Goal: Task Accomplishment & Management: Use online tool/utility

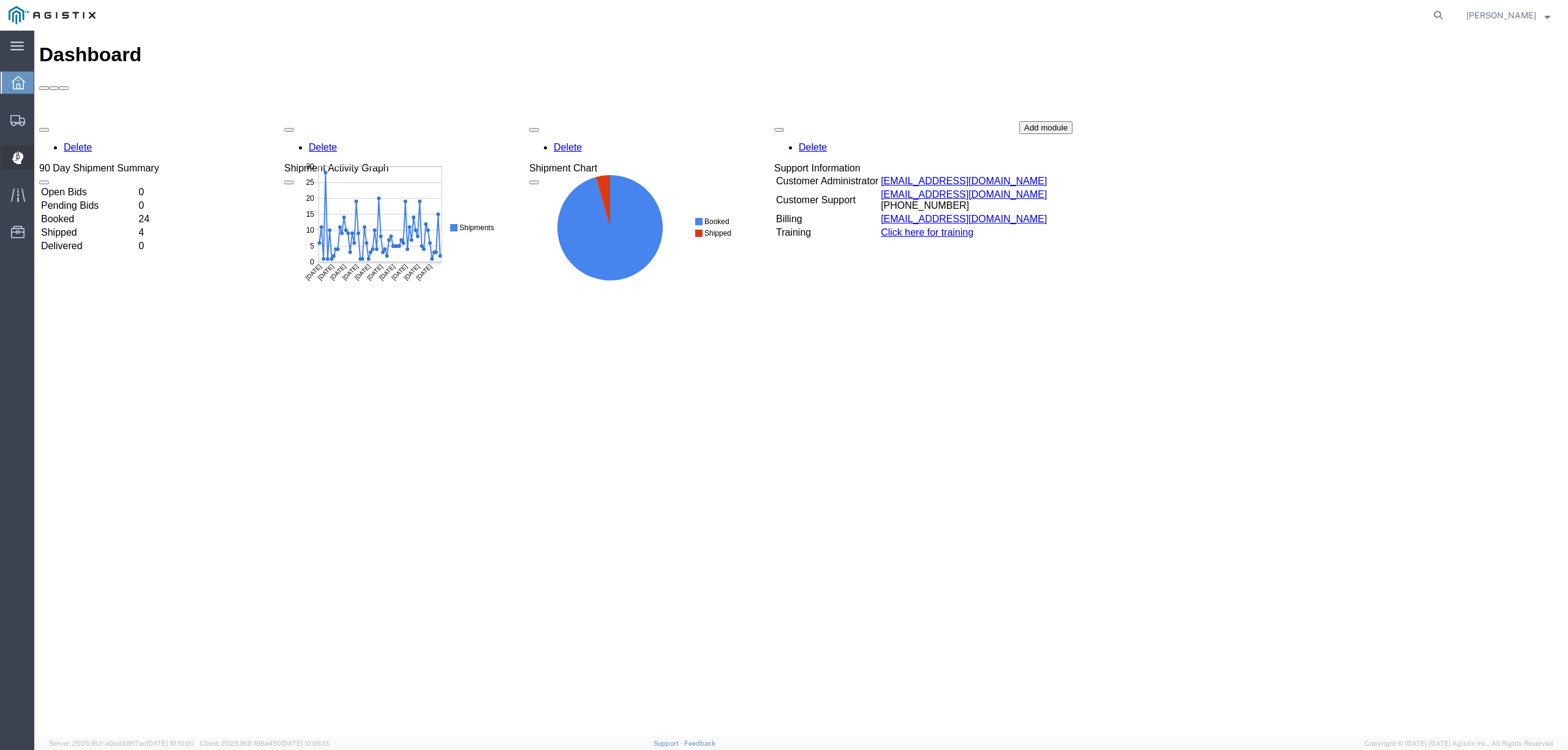
click at [42, 155] on span "Dispatch Manager" at bounding box center [38, 157] width 9 height 24
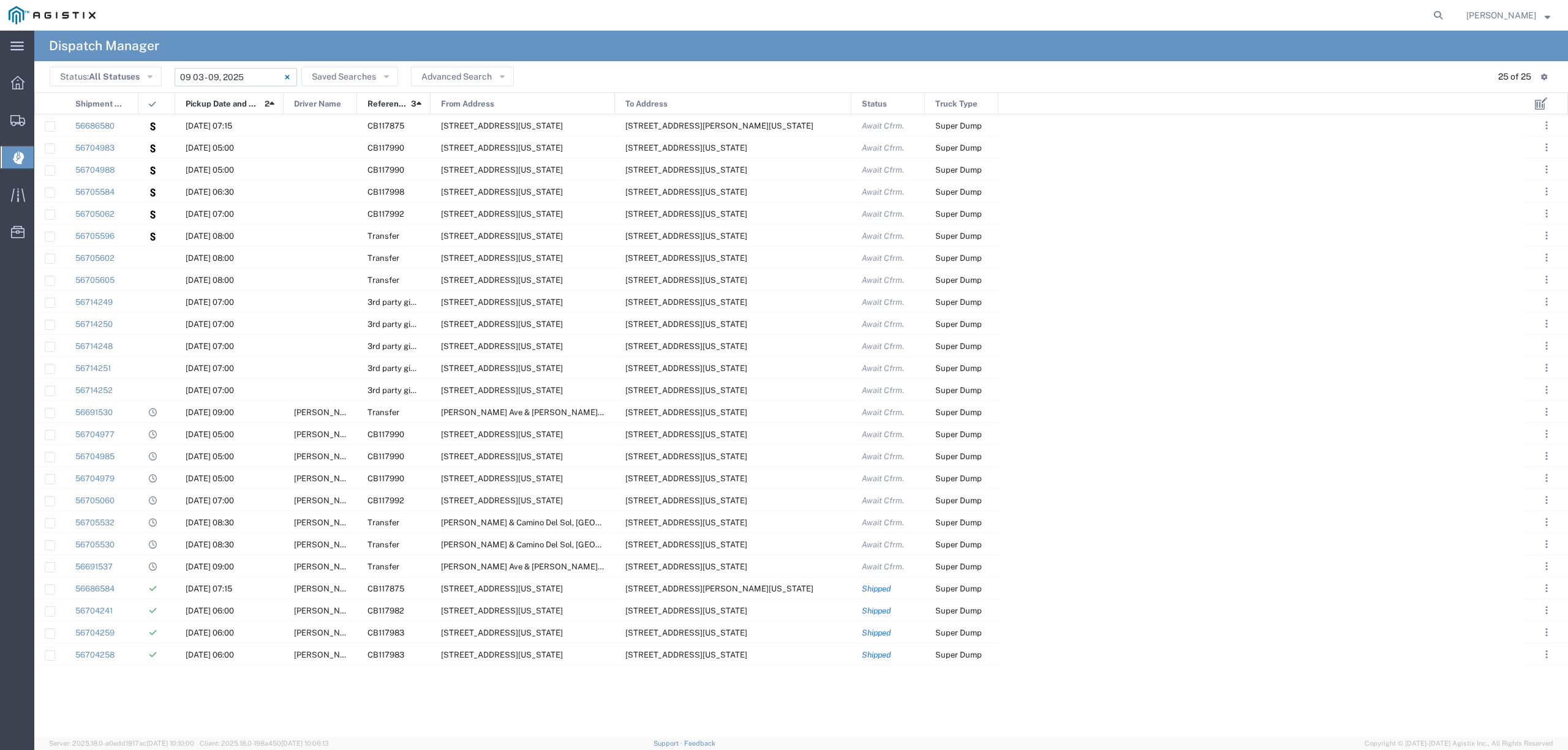
click at [232, 68] on input "[DATE] - [DATE]" at bounding box center [236, 77] width 123 height 18
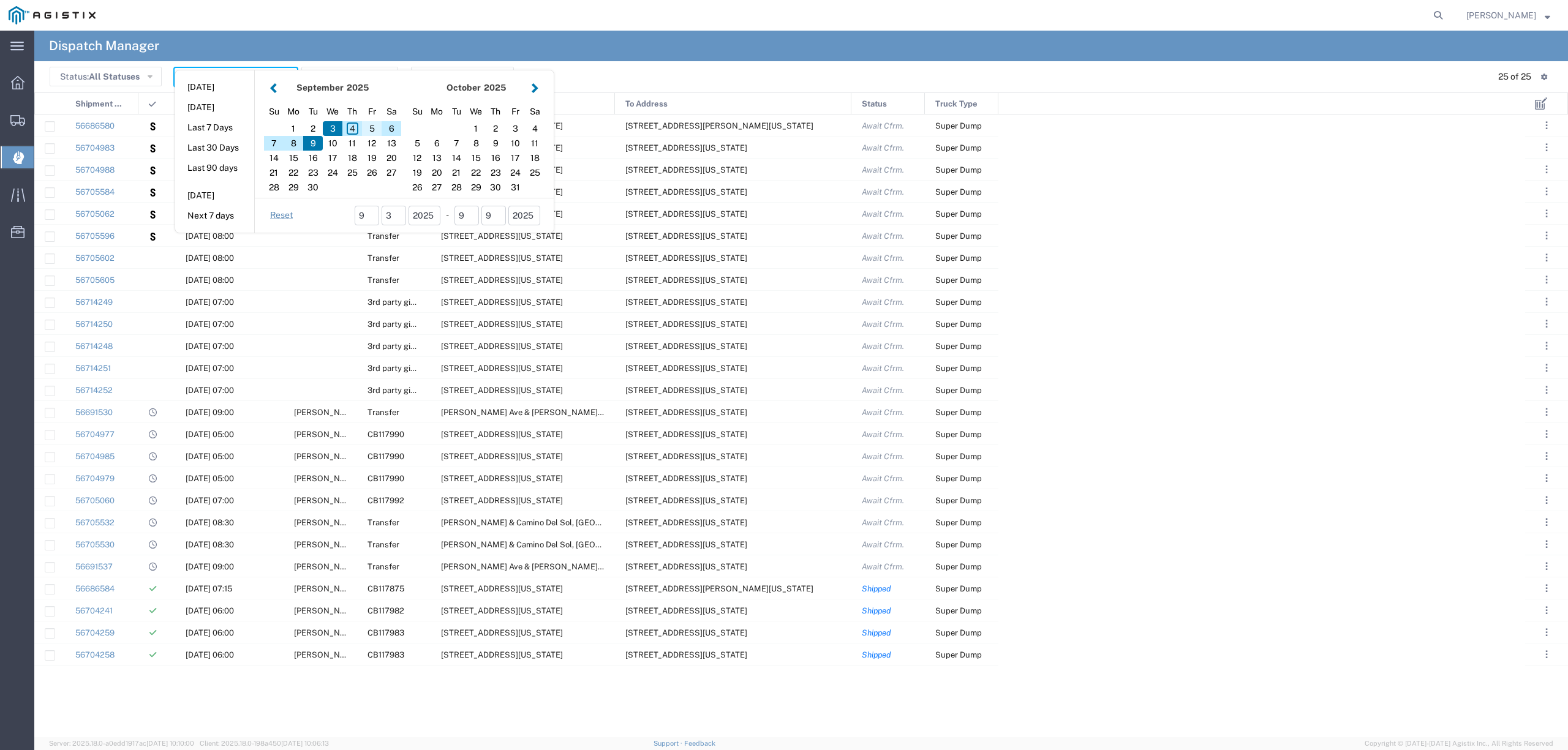
click at [376, 121] on div "5" at bounding box center [372, 128] width 20 height 15
type input "[DATE]"
type input "[DATE] - [DATE]"
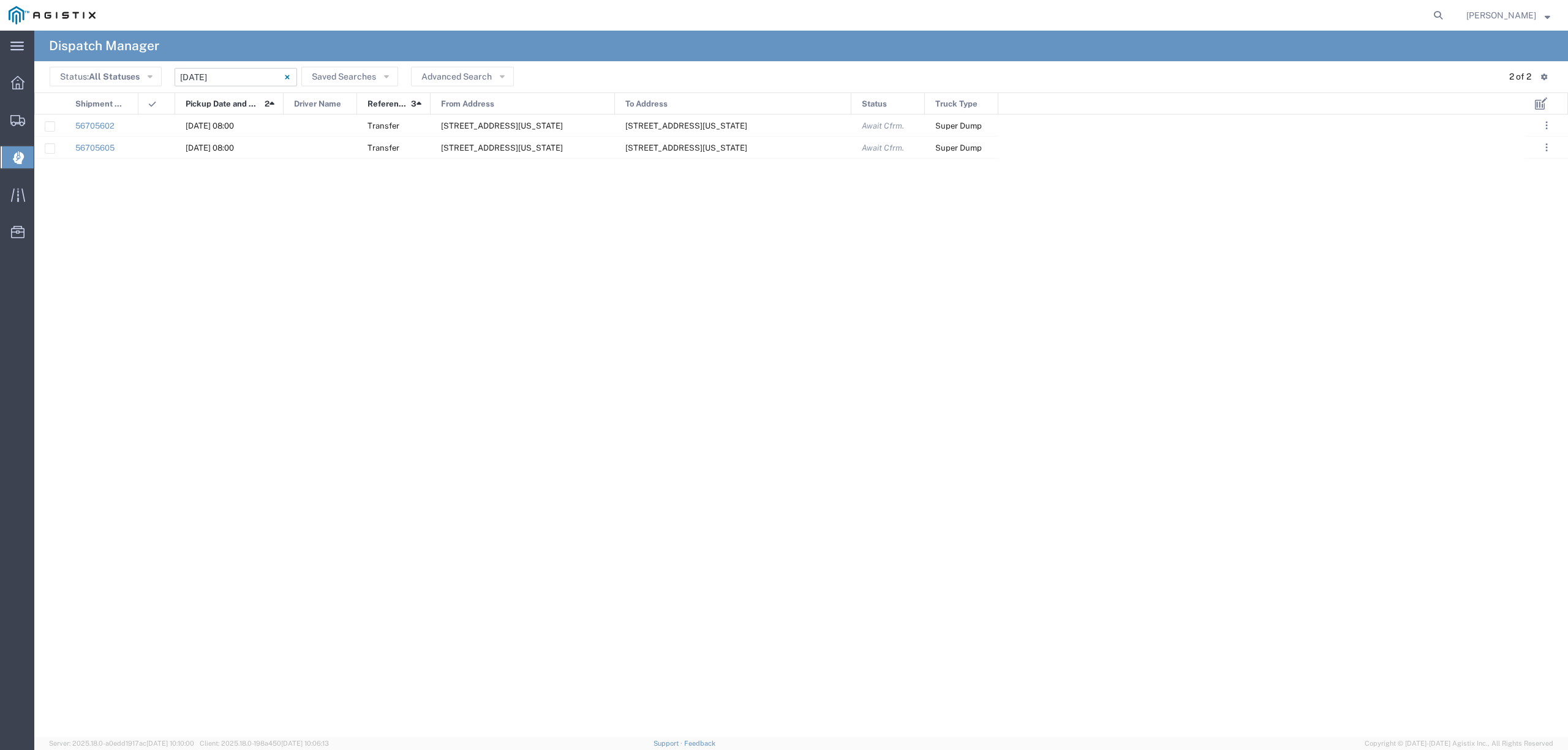
click at [230, 71] on input "[DATE] - [DATE]" at bounding box center [236, 77] width 123 height 18
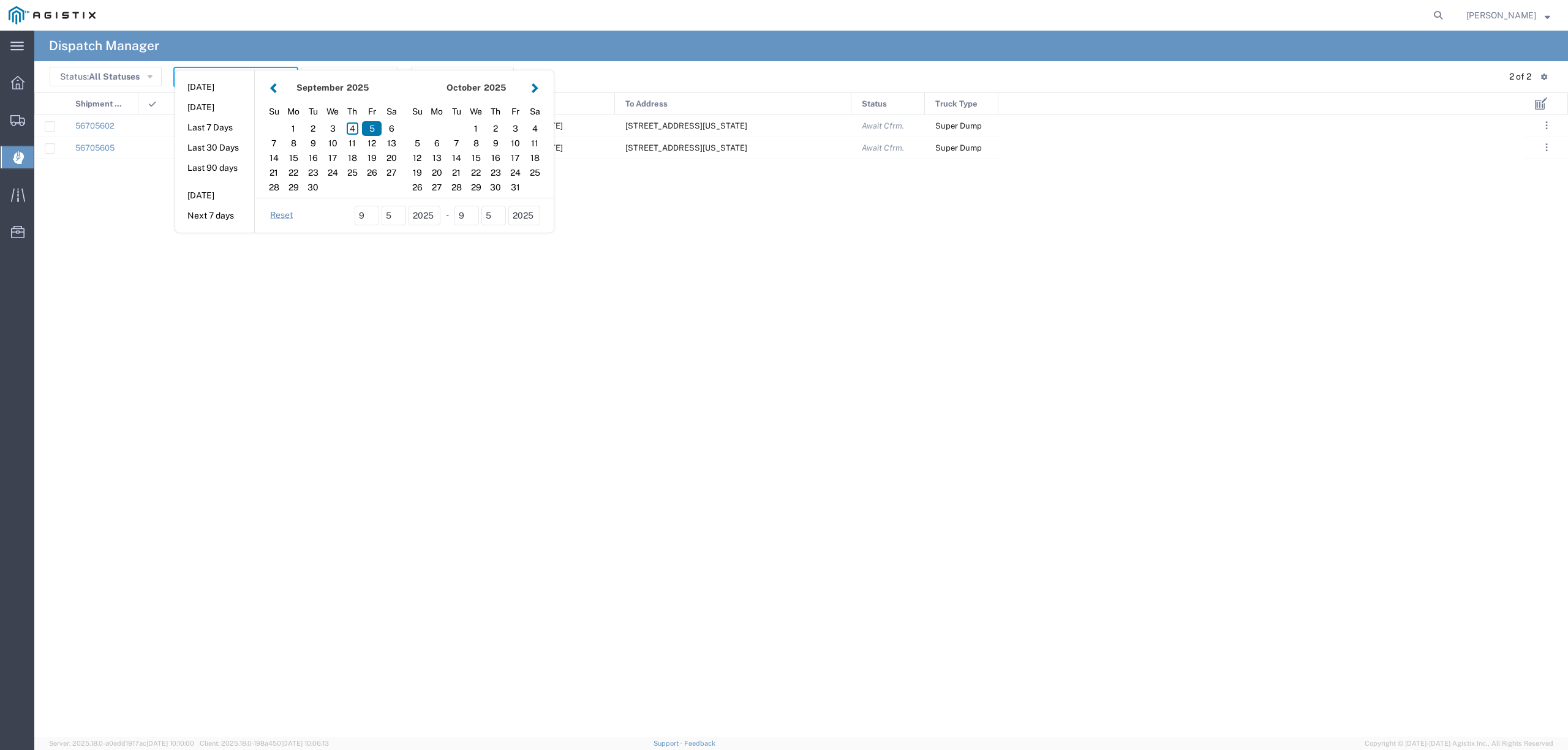
click at [655, 407] on div "56705602 [DATE] 08:00 Transfer [STREET_ADDRESS][US_STATE] [STREET_ADDRESS][US_S…" at bounding box center [780, 426] width 1491 height 623
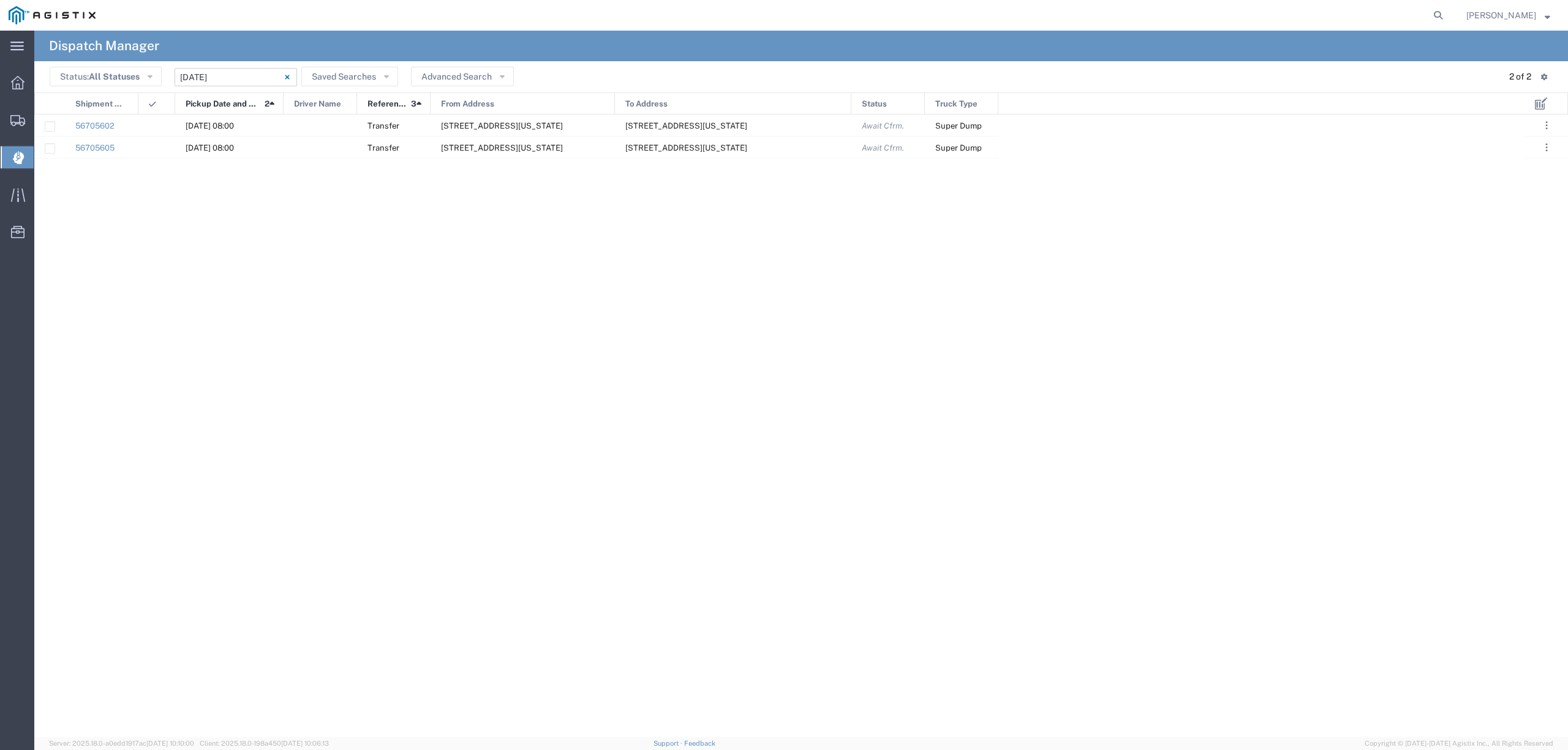
click at [204, 72] on input "[DATE] - [DATE]" at bounding box center [236, 77] width 123 height 18
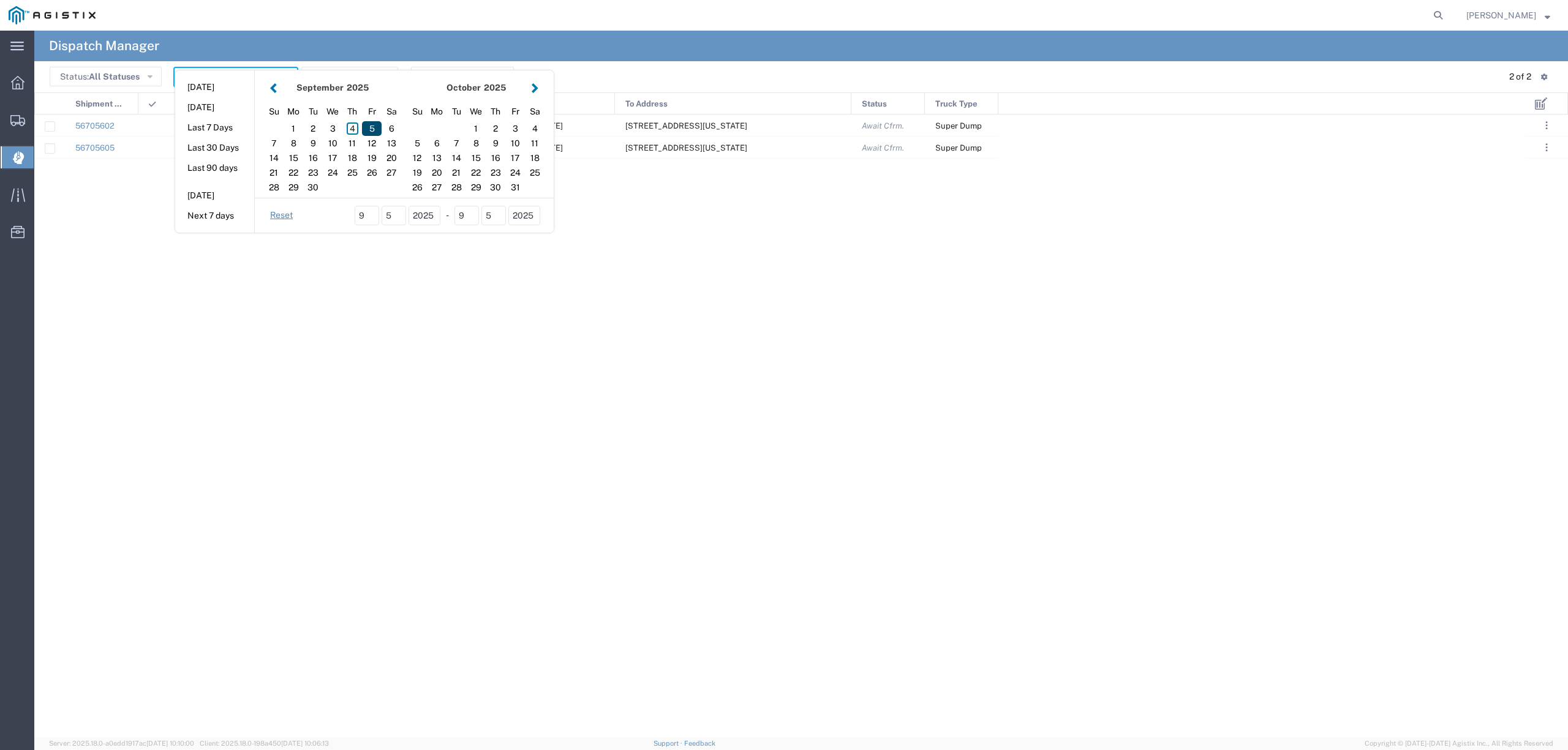
click at [366, 127] on div "5" at bounding box center [372, 128] width 20 height 15
